Goal: Transaction & Acquisition: Obtain resource

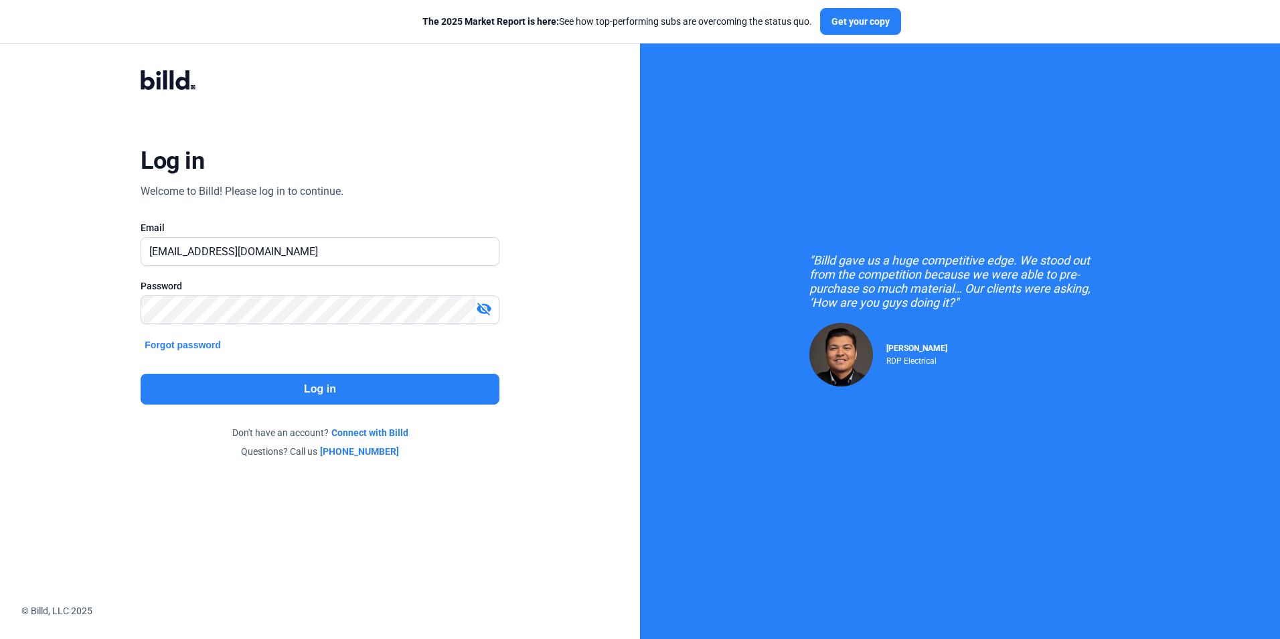
click at [258, 391] on button "Log in" at bounding box center [320, 389] width 358 height 31
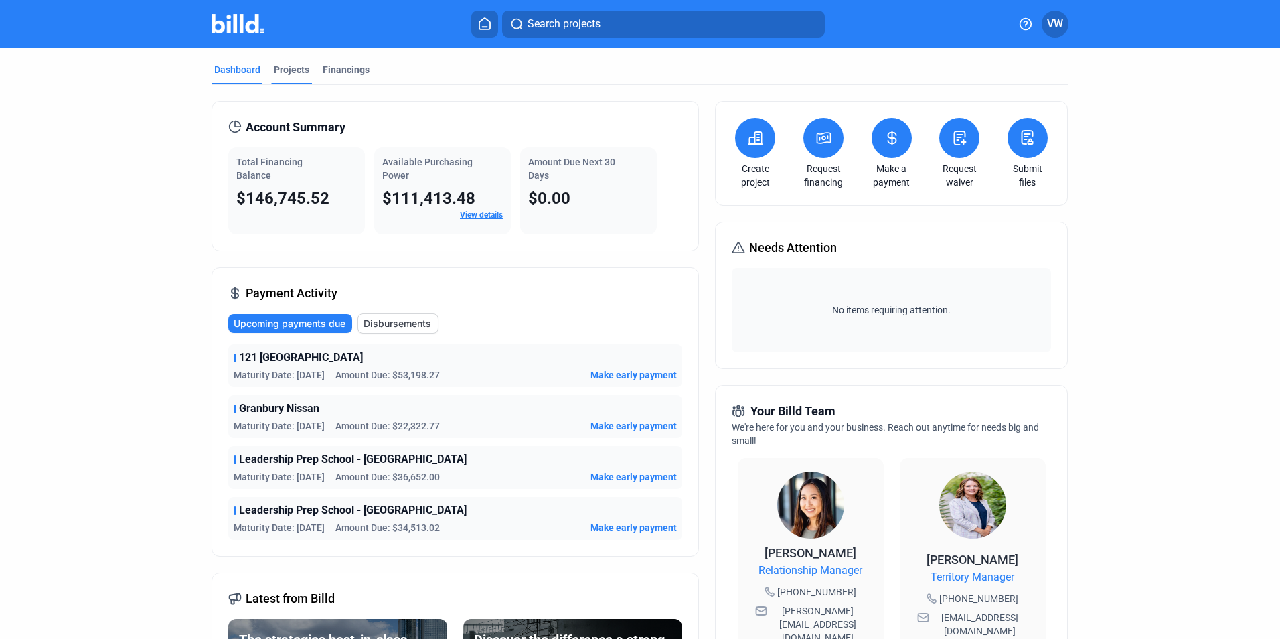
click at [284, 72] on div "Projects" at bounding box center [291, 69] width 35 height 13
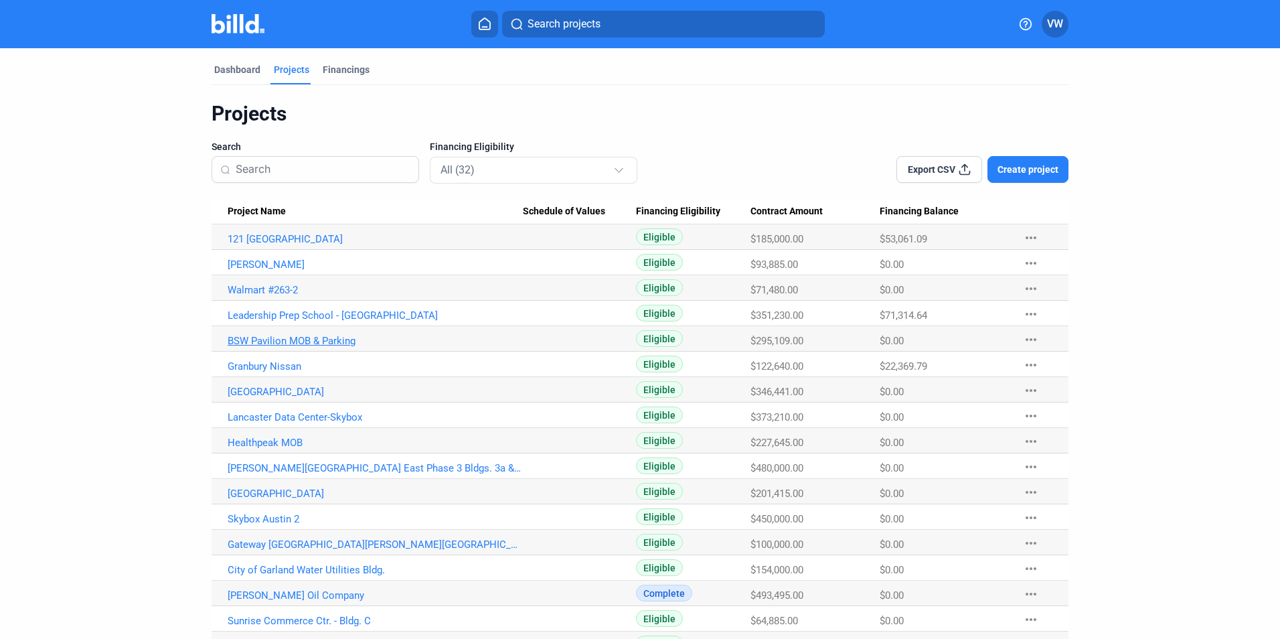
click at [301, 345] on link "BSW Pavilion MOB & Parking" at bounding box center [375, 341] width 295 height 12
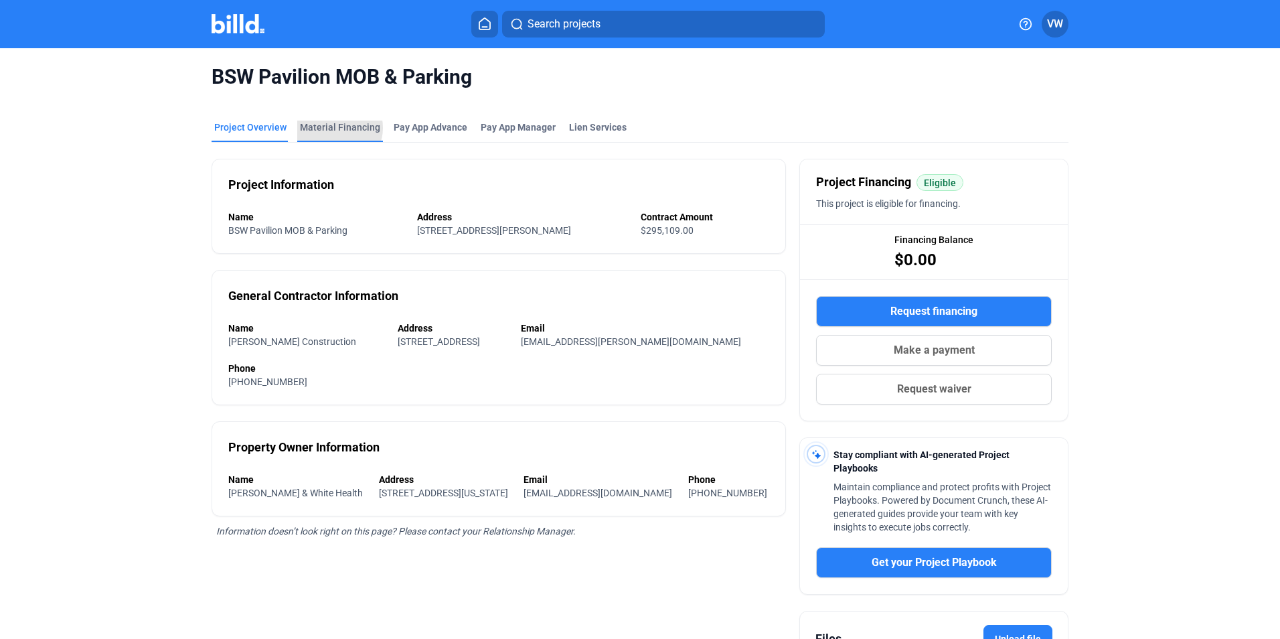
click at [332, 128] on div "Material Financing" at bounding box center [340, 126] width 80 height 13
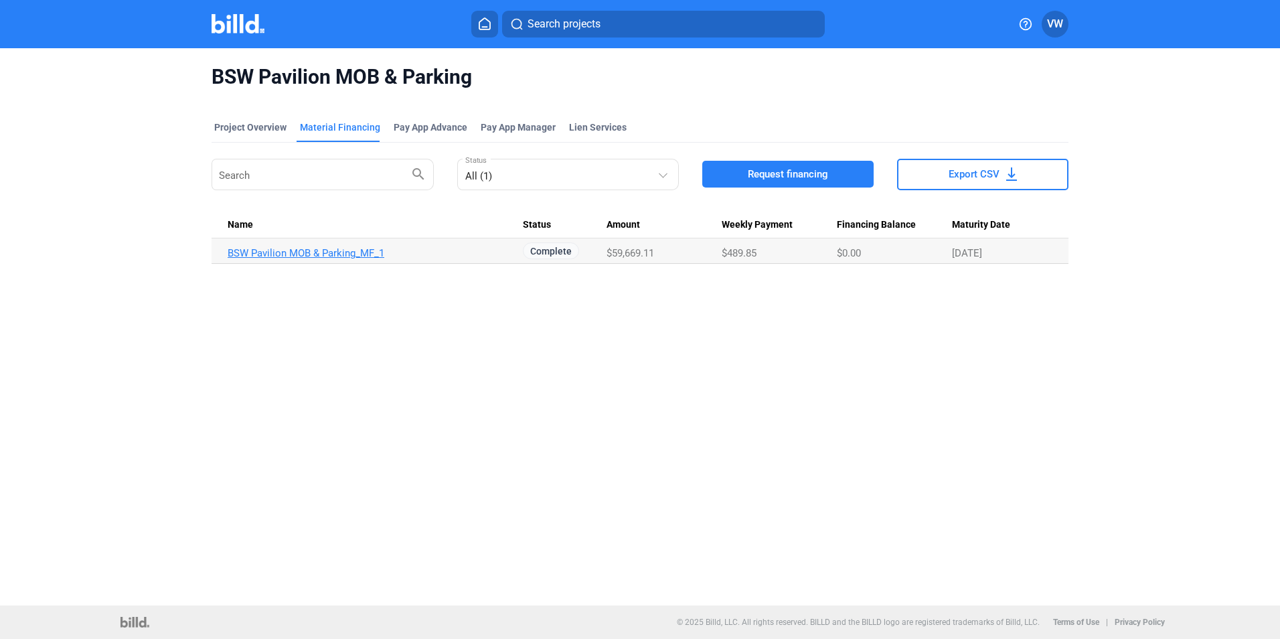
click at [281, 256] on link "BSW Pavilion MOB & Parking_MF_1" at bounding box center [375, 253] width 295 height 12
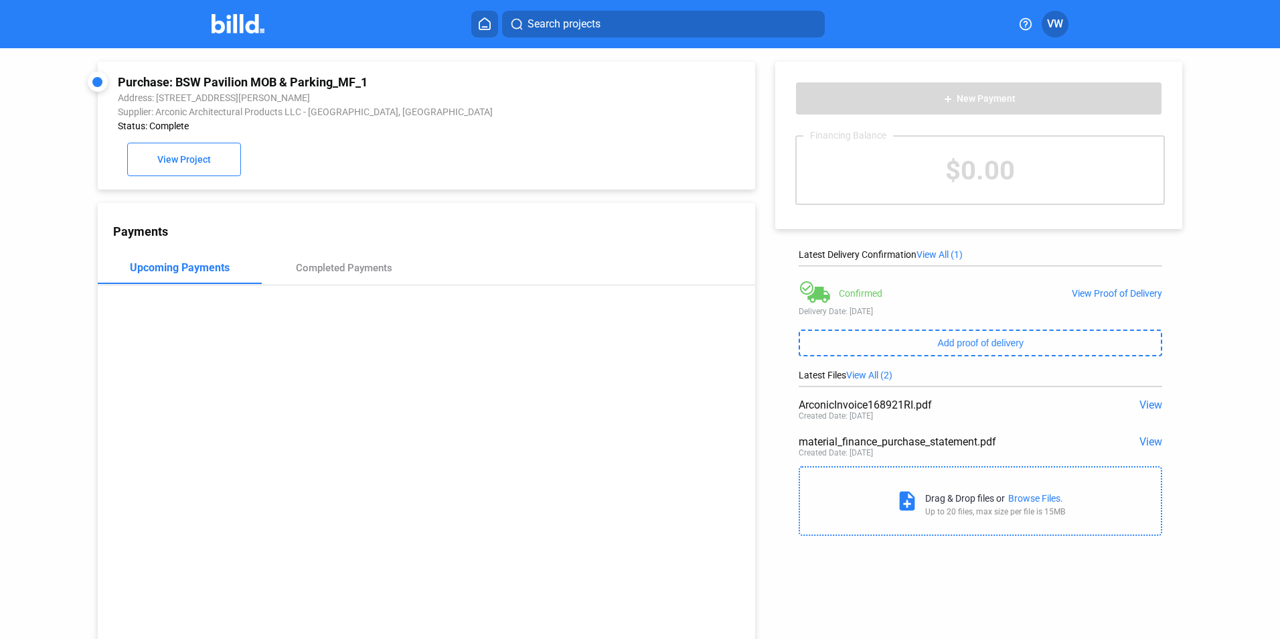
click at [489, 20] on icon at bounding box center [484, 23] width 13 height 13
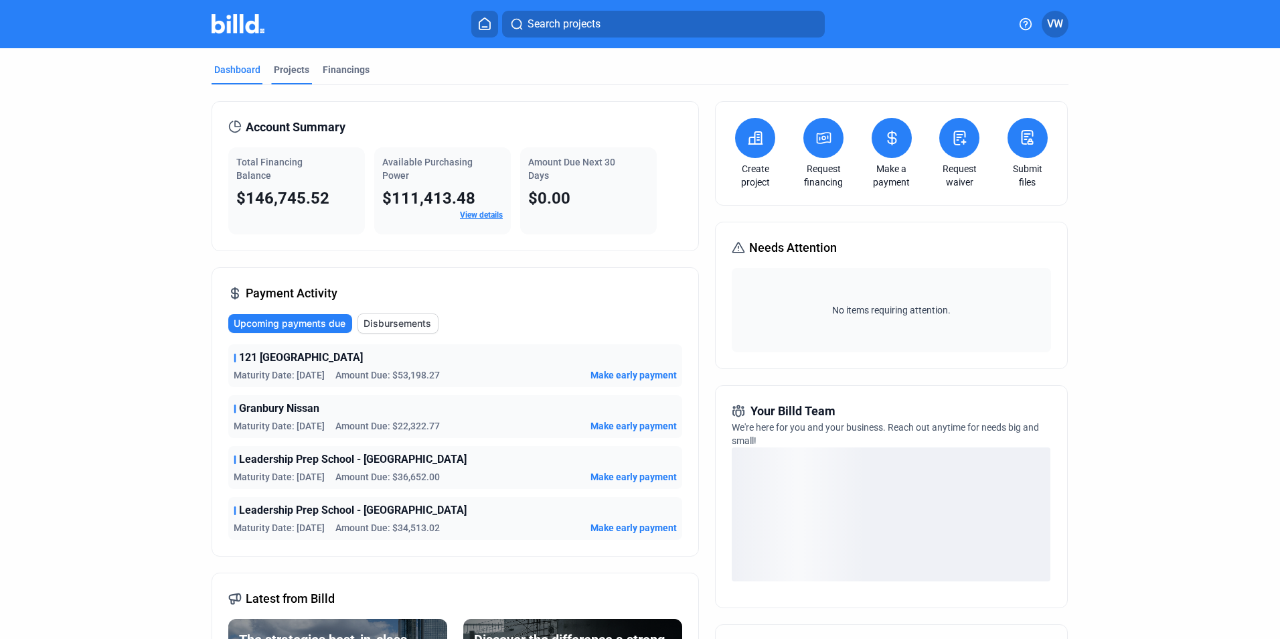
click at [277, 68] on div "Projects" at bounding box center [291, 69] width 35 height 13
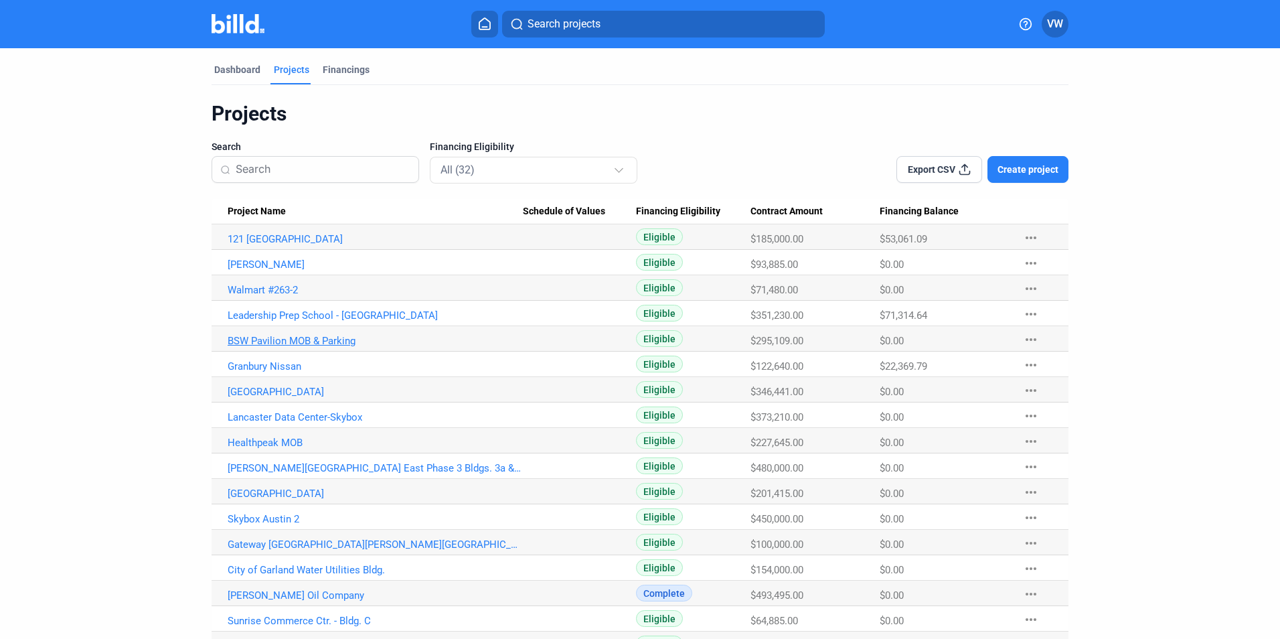
click at [282, 339] on link "BSW Pavilion MOB & Parking" at bounding box center [375, 341] width 295 height 12
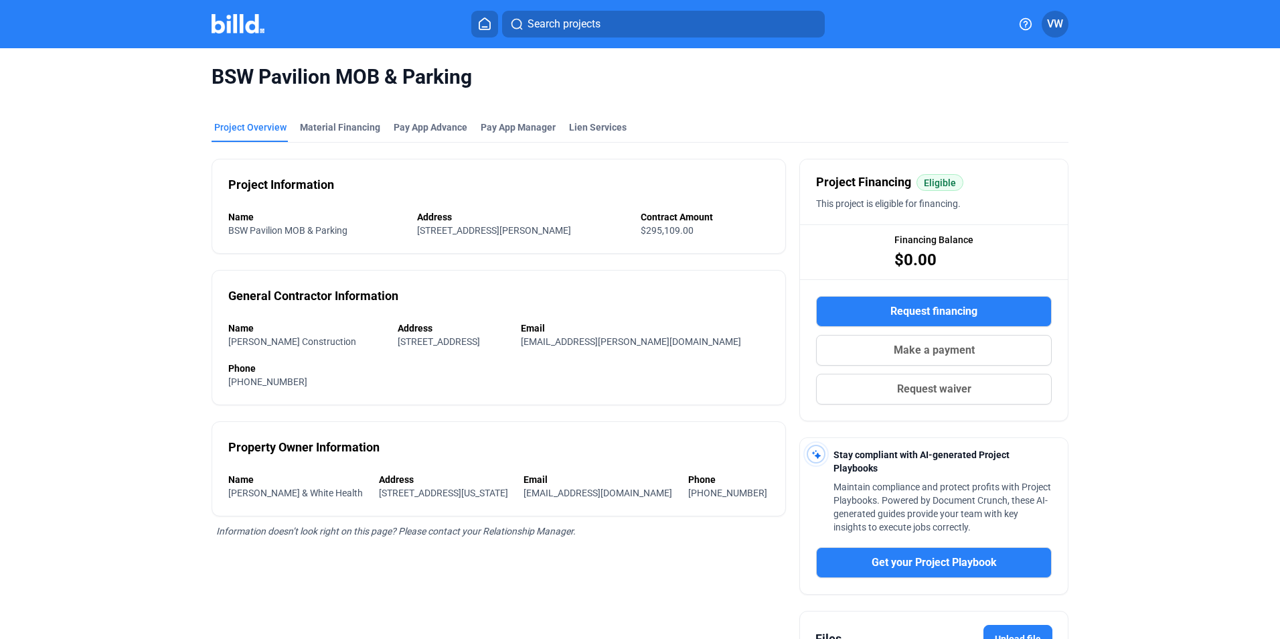
click at [916, 308] on span "Request financing" at bounding box center [933, 311] width 87 height 16
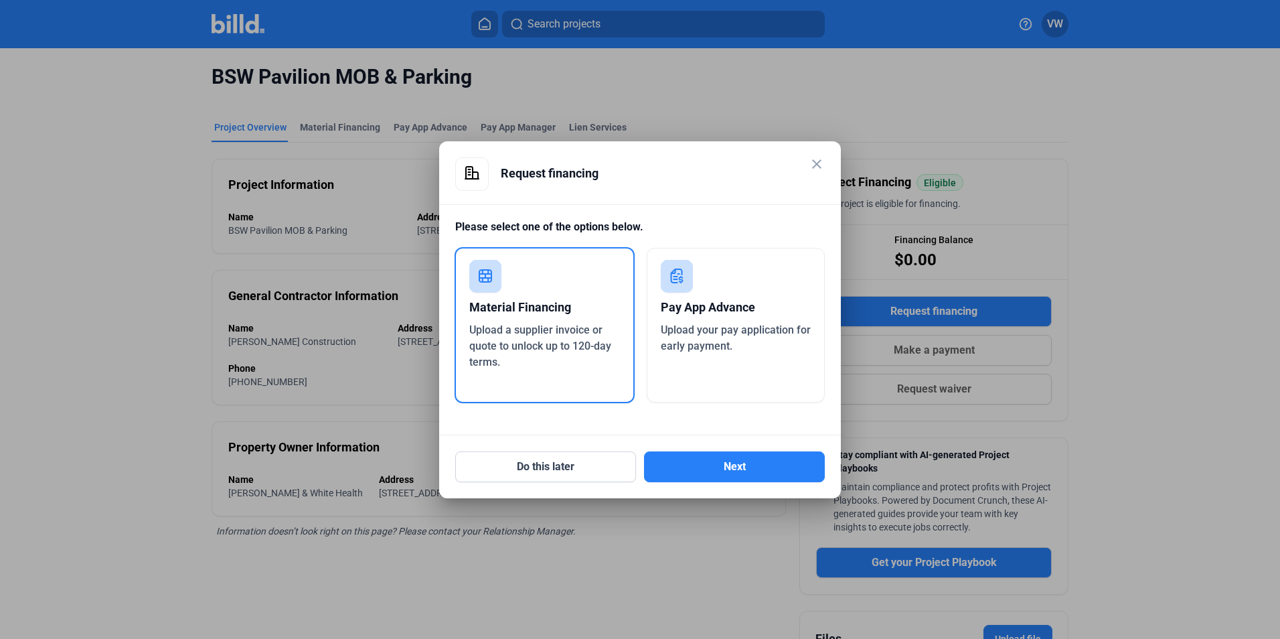
click at [530, 291] on div "Material Financing Upload a supplier invoice or quote to unlock up to 120-day t…" at bounding box center [545, 325] width 180 height 156
click at [708, 468] on button "Next" at bounding box center [734, 466] width 181 height 31
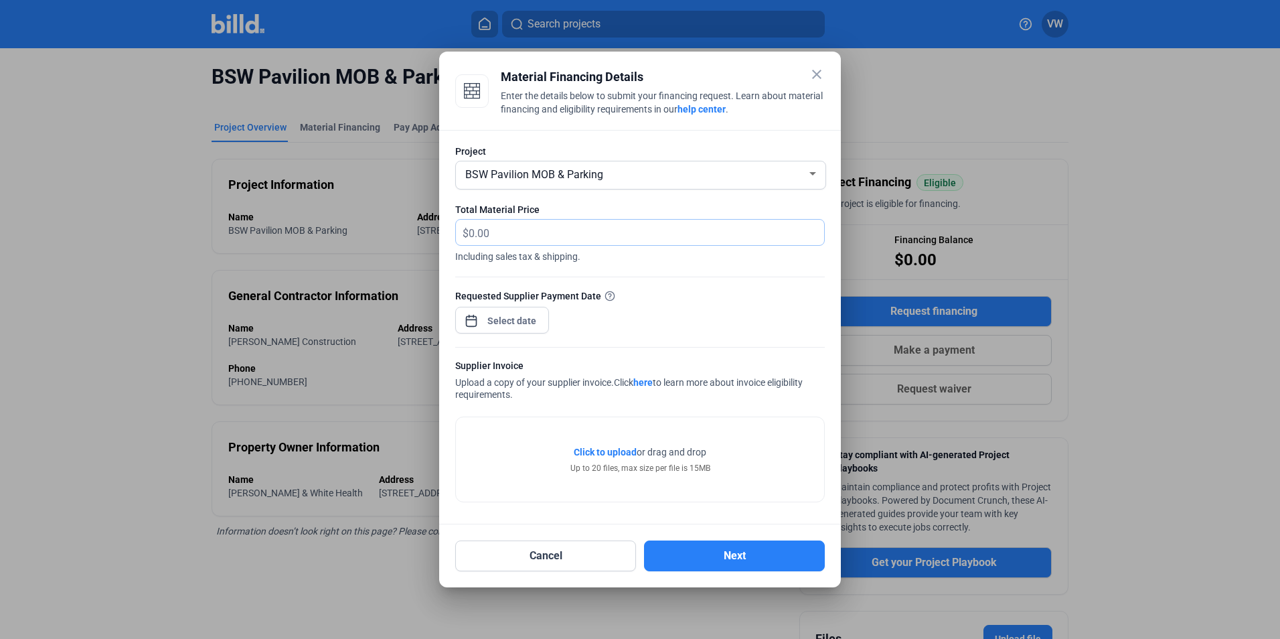
click at [610, 228] on input "text" at bounding box center [639, 233] width 340 height 26
drag, startPoint x: 529, startPoint y: 232, endPoint x: 459, endPoint y: 226, distance: 70.5
click at [459, 226] on div "$" at bounding box center [640, 233] width 368 height 26
type input "48,729.29"
click at [529, 322] on div "close Material Financing Details Enter the details below to submit your financi…" at bounding box center [640, 319] width 1280 height 639
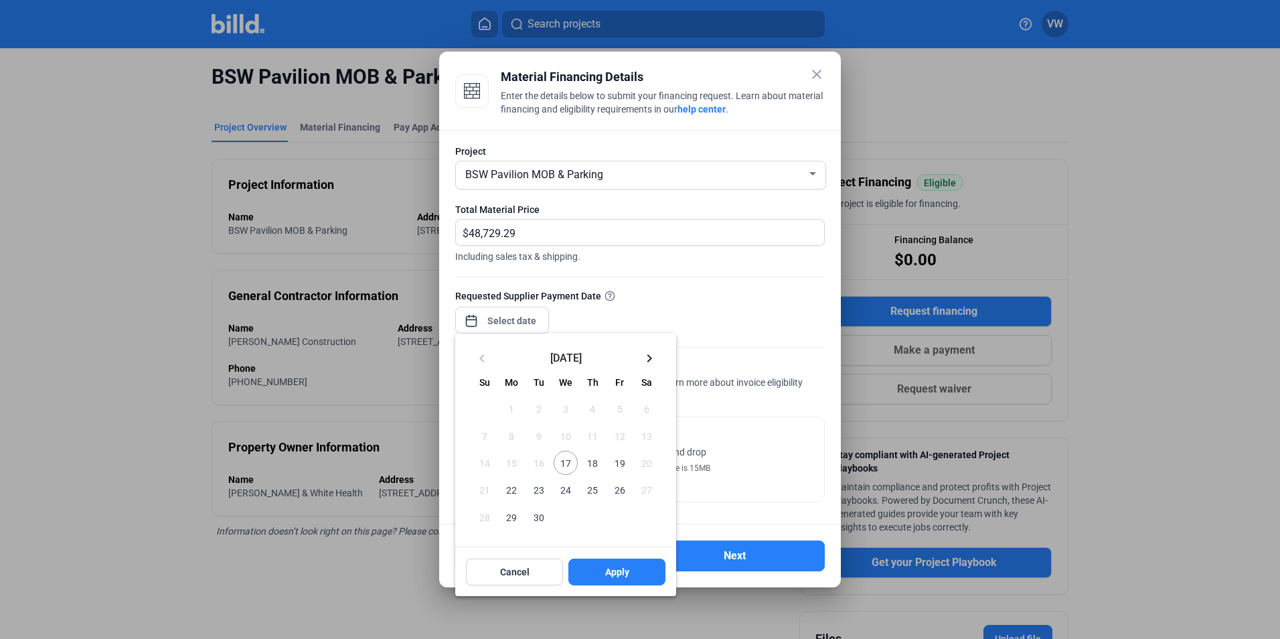
click at [566, 493] on span "24" at bounding box center [566, 489] width 24 height 24
click at [621, 463] on span "19" at bounding box center [619, 462] width 24 height 24
click at [513, 491] on span "22" at bounding box center [511, 489] width 24 height 24
click at [609, 575] on span "Apply" at bounding box center [617, 571] width 24 height 13
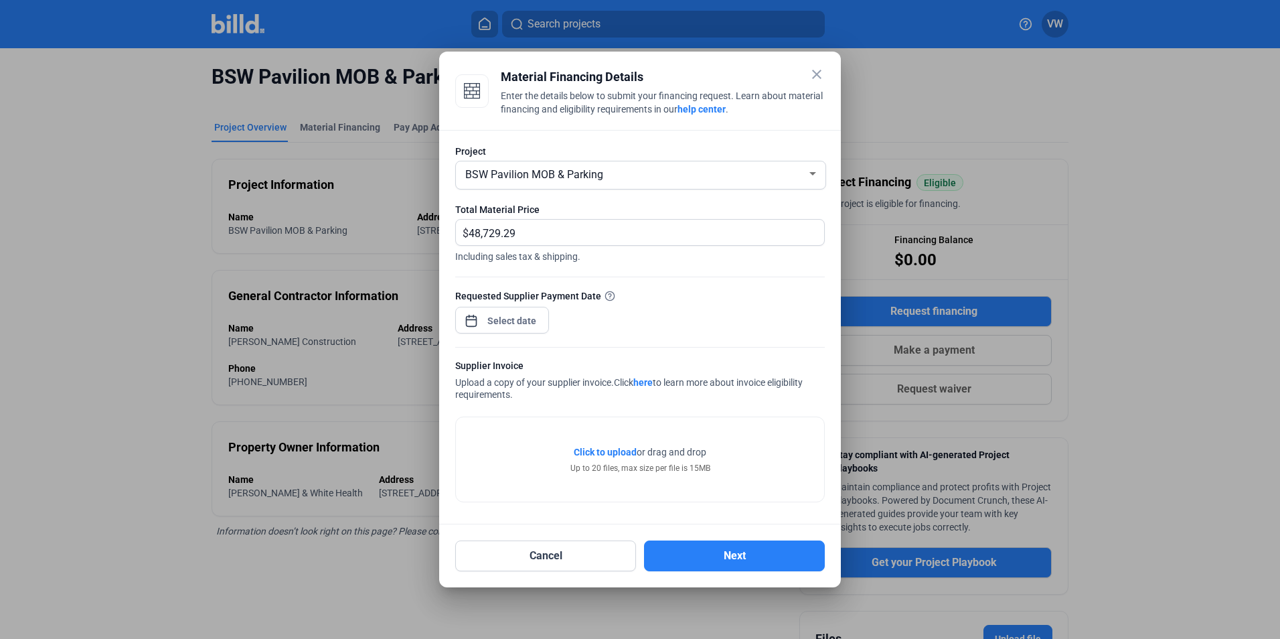
click at [612, 454] on span "Click to upload" at bounding box center [605, 451] width 63 height 11
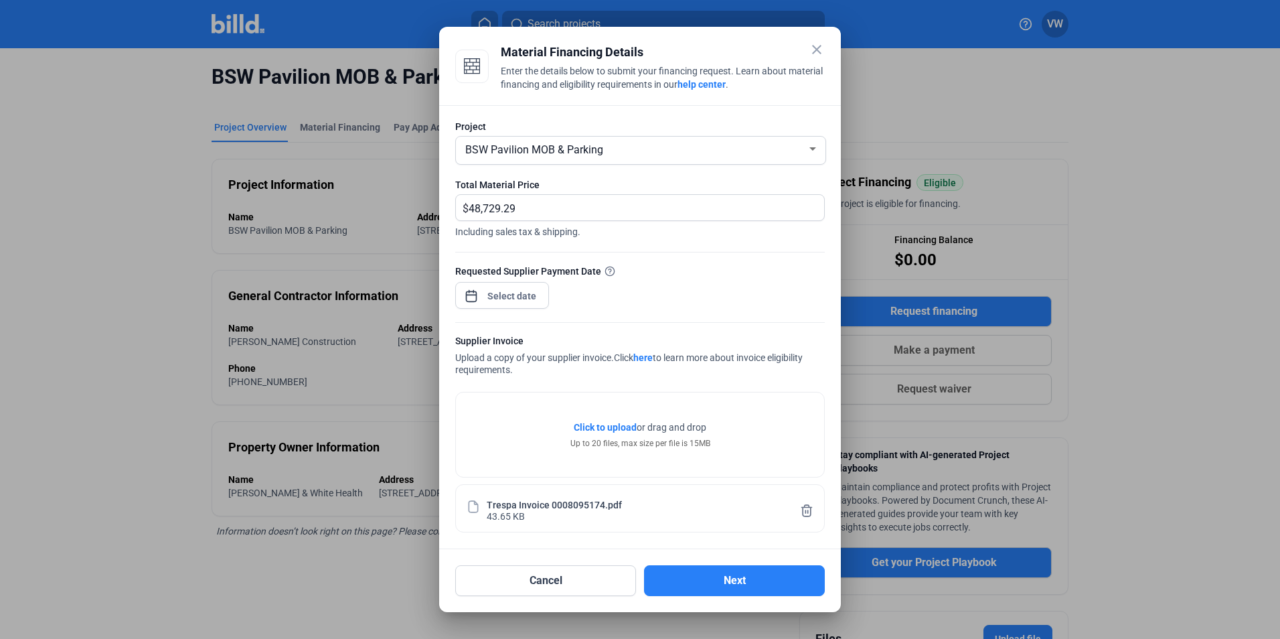
click at [602, 430] on span "Click to upload" at bounding box center [605, 427] width 63 height 11
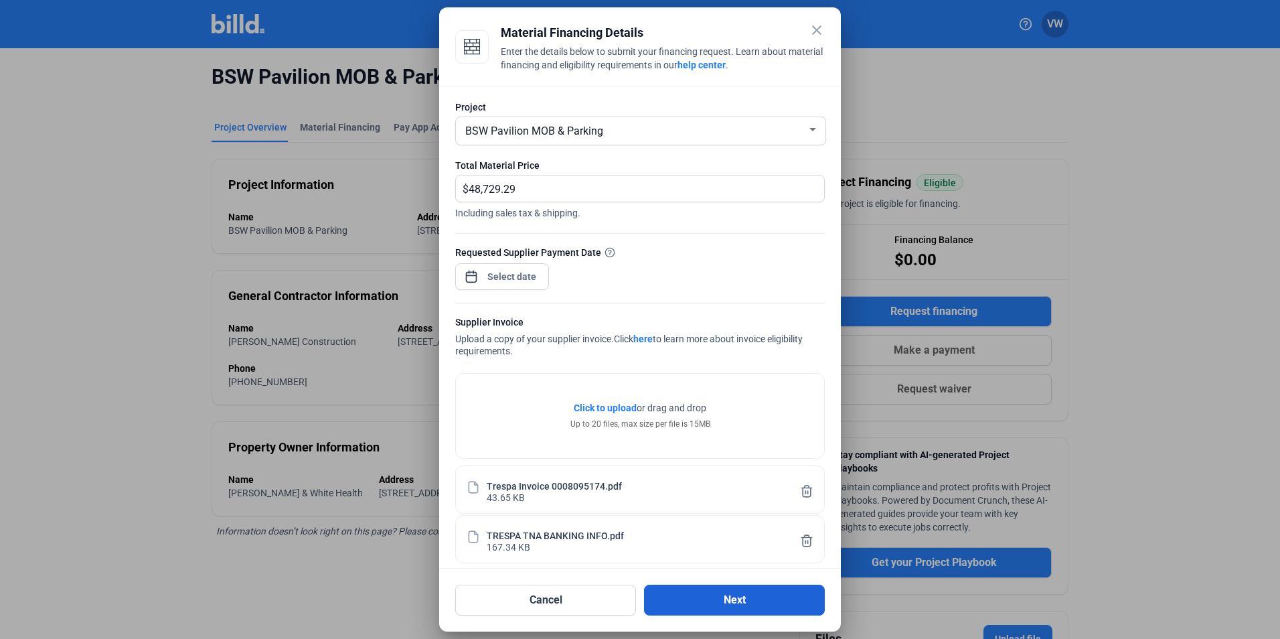
click at [689, 594] on button "Next" at bounding box center [734, 599] width 181 height 31
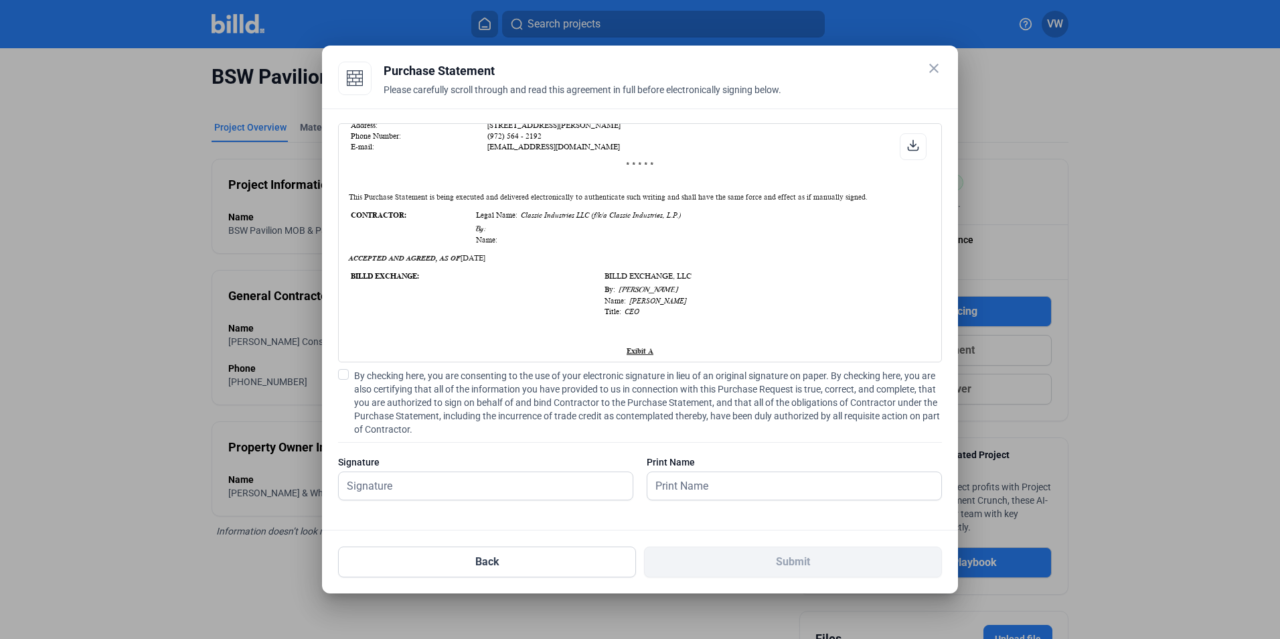
scroll to position [402, 0]
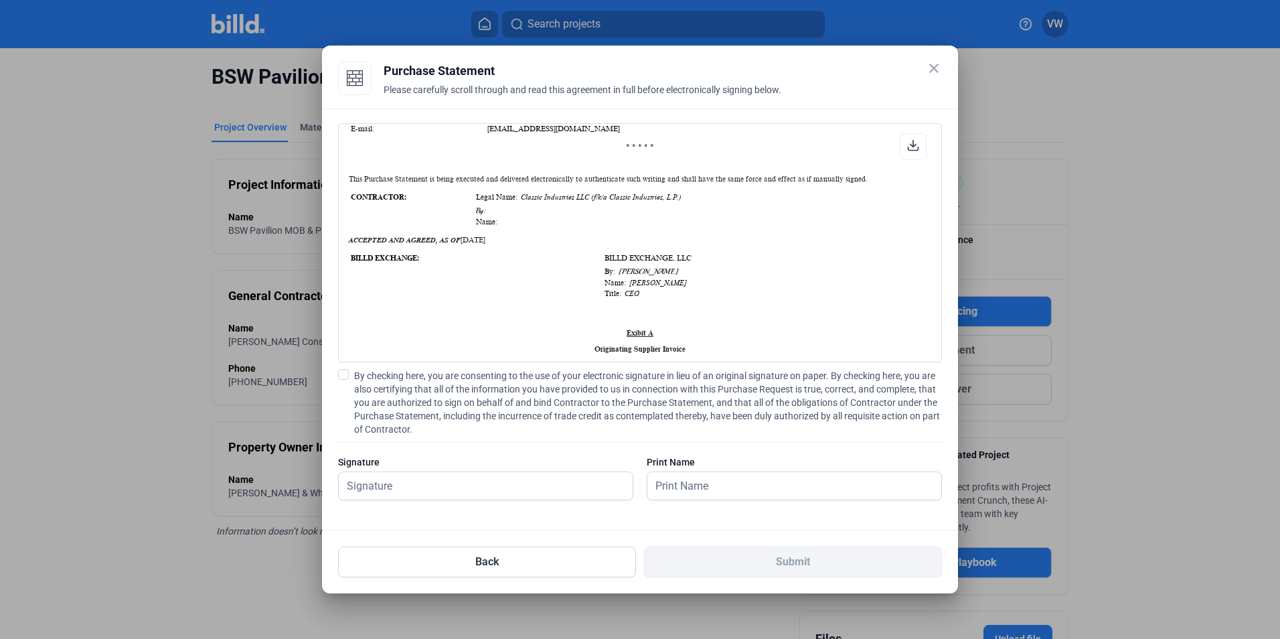
click at [346, 378] on span at bounding box center [343, 374] width 11 height 11
click at [0, 0] on input "By checking here, you are consenting to the use of your electronic signature in…" at bounding box center [0, 0] width 0 height 0
click at [389, 493] on input "text" at bounding box center [478, 485] width 279 height 27
type input "[PERSON_NAME]"
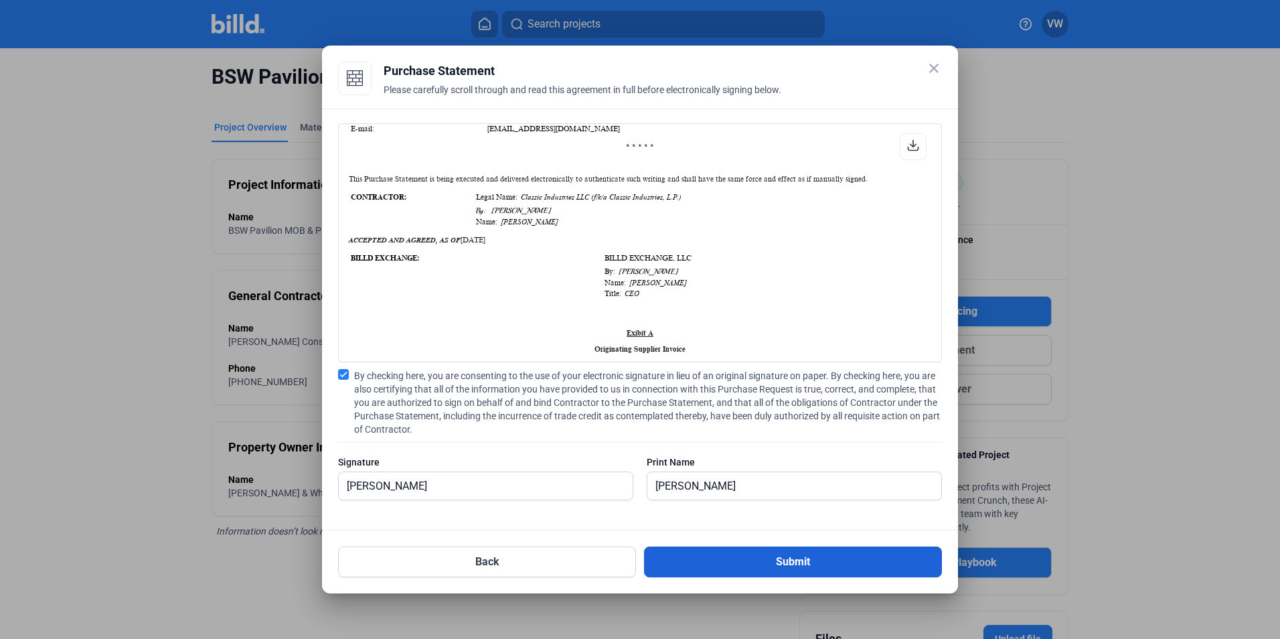
click at [697, 561] on button "Submit" at bounding box center [793, 561] width 298 height 31
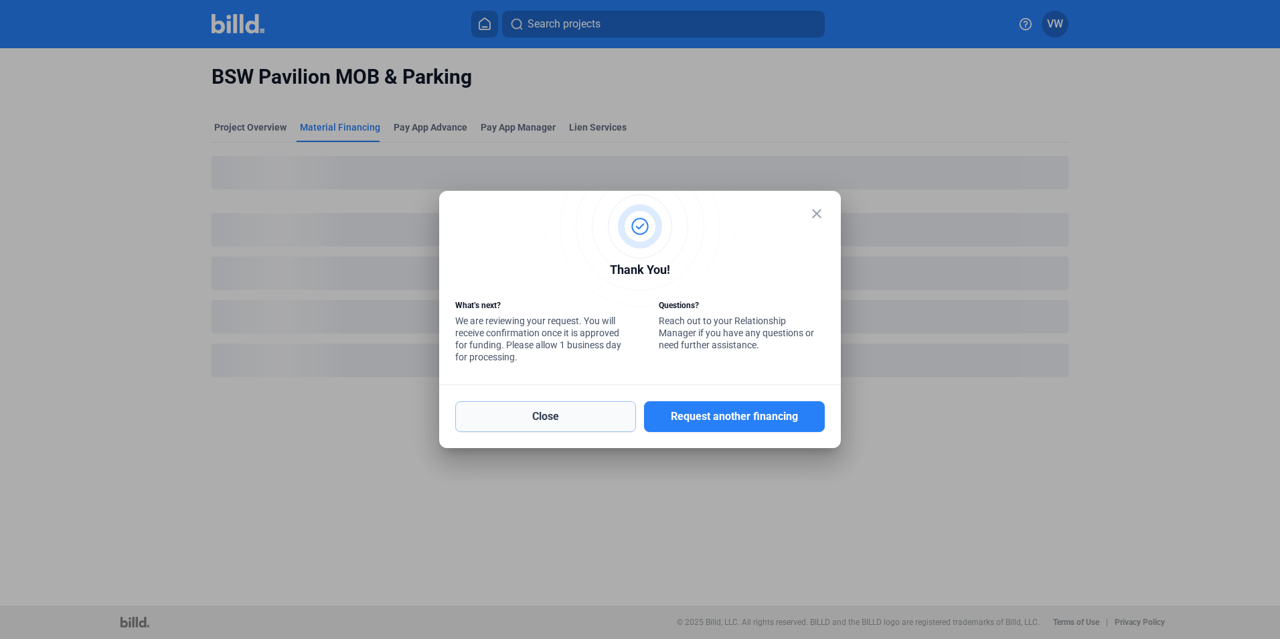
click at [594, 413] on button "Close" at bounding box center [545, 416] width 181 height 31
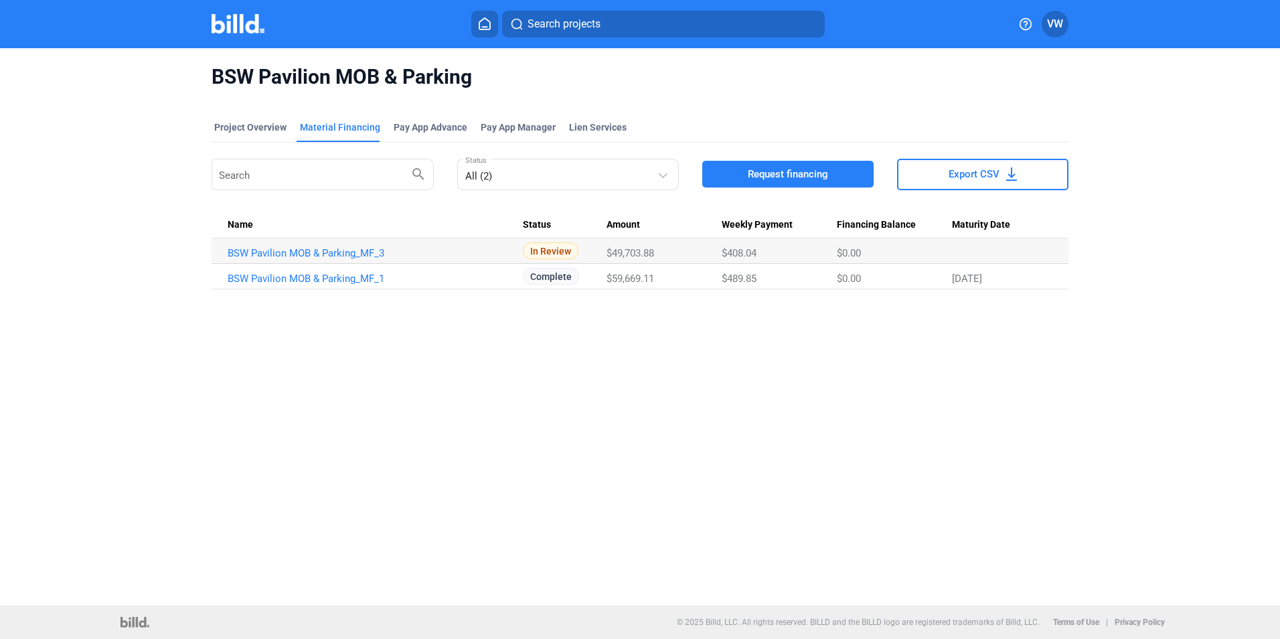
click at [1061, 23] on span "VW" at bounding box center [1055, 24] width 16 height 16
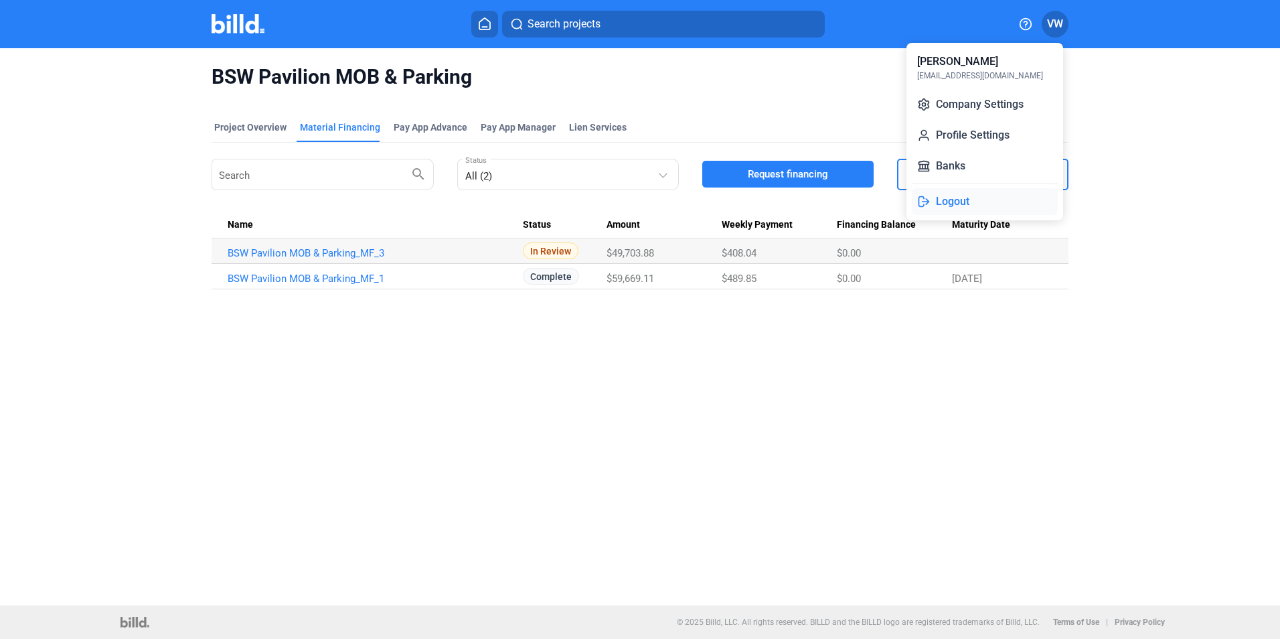
click at [967, 203] on button "Logout" at bounding box center [985, 201] width 146 height 27
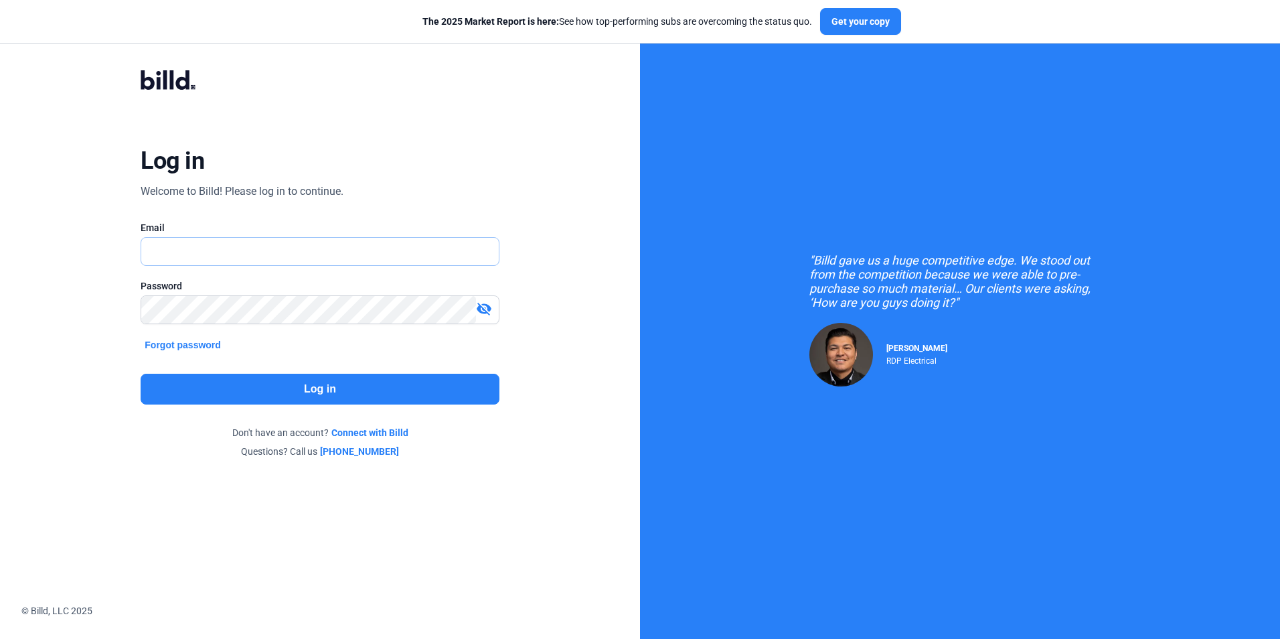
type input "[EMAIL_ADDRESS][DOMAIN_NAME]"
click at [309, 390] on button "Log in" at bounding box center [320, 389] width 358 height 31
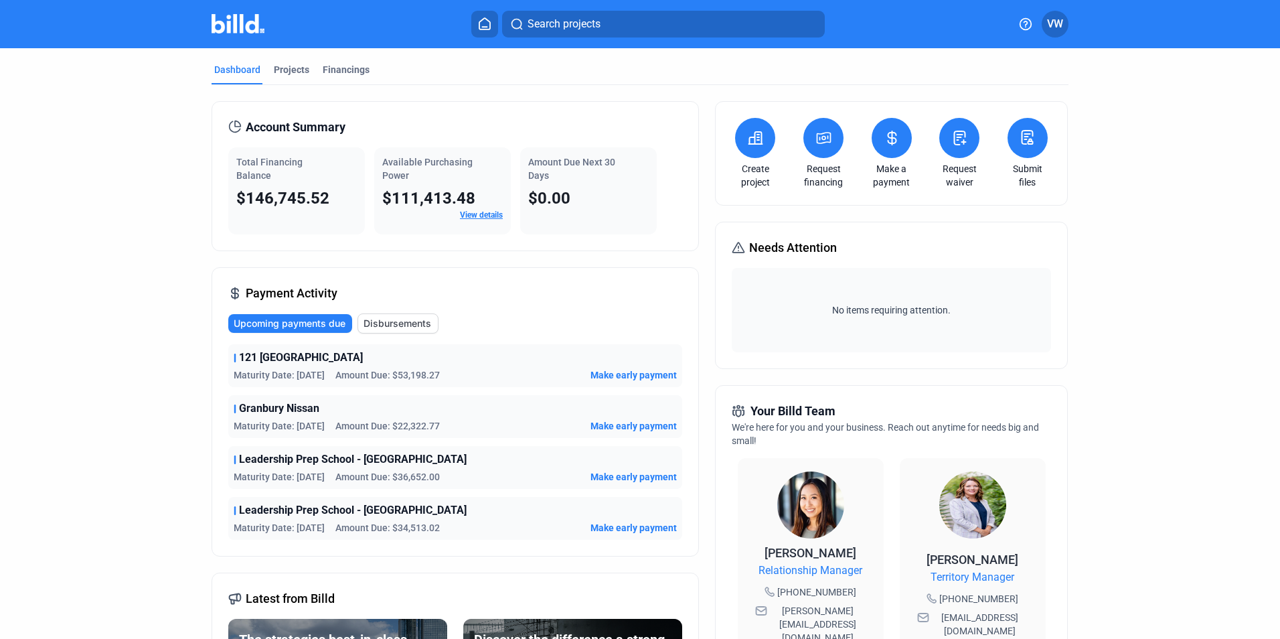
click at [1052, 27] on span "VW" at bounding box center [1055, 24] width 16 height 16
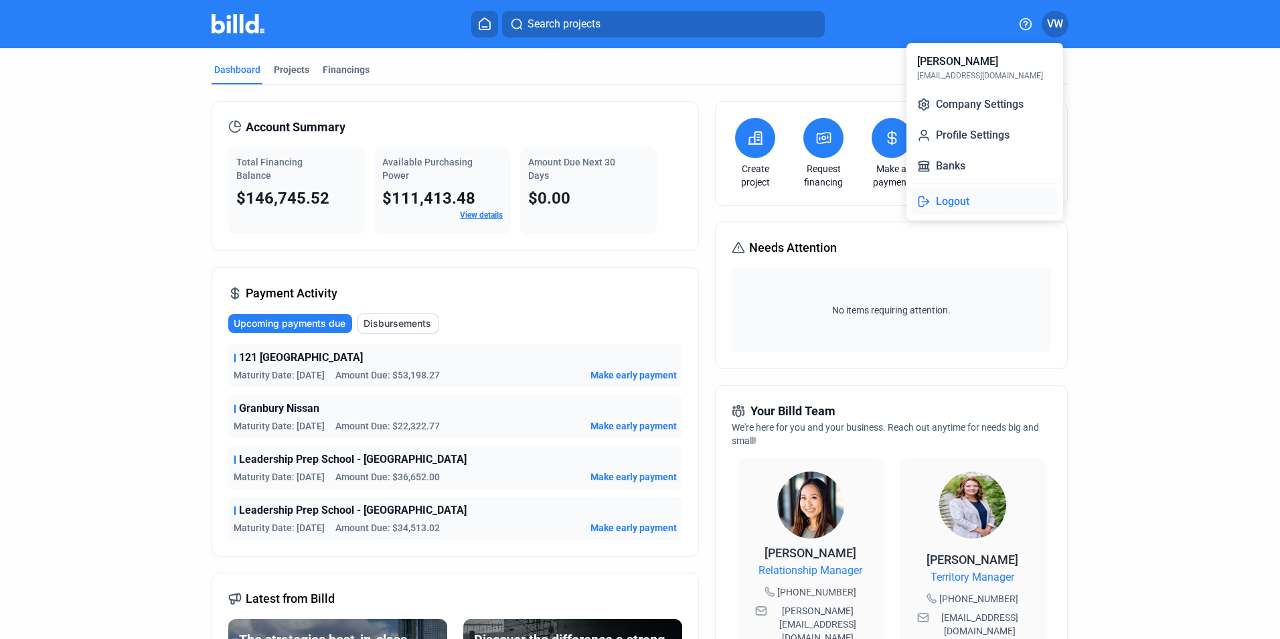
click at [935, 203] on button "Logout" at bounding box center [985, 201] width 146 height 27
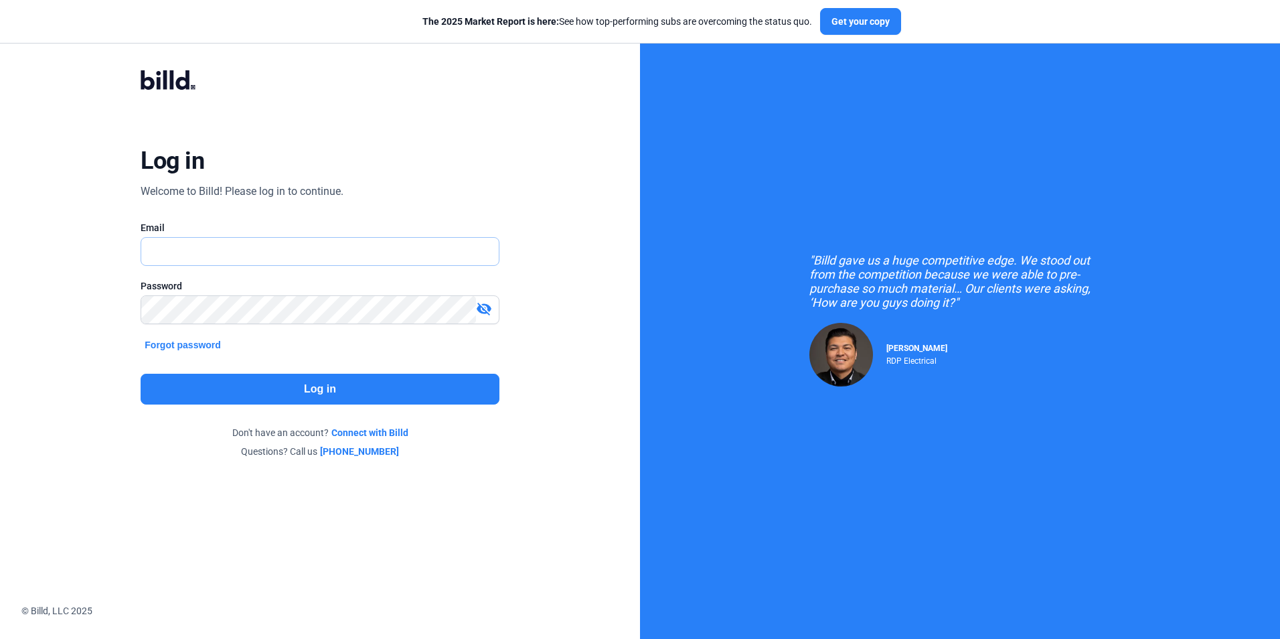
type input "[EMAIL_ADDRESS][DOMAIN_NAME]"
